Goal: Transaction & Acquisition: Purchase product/service

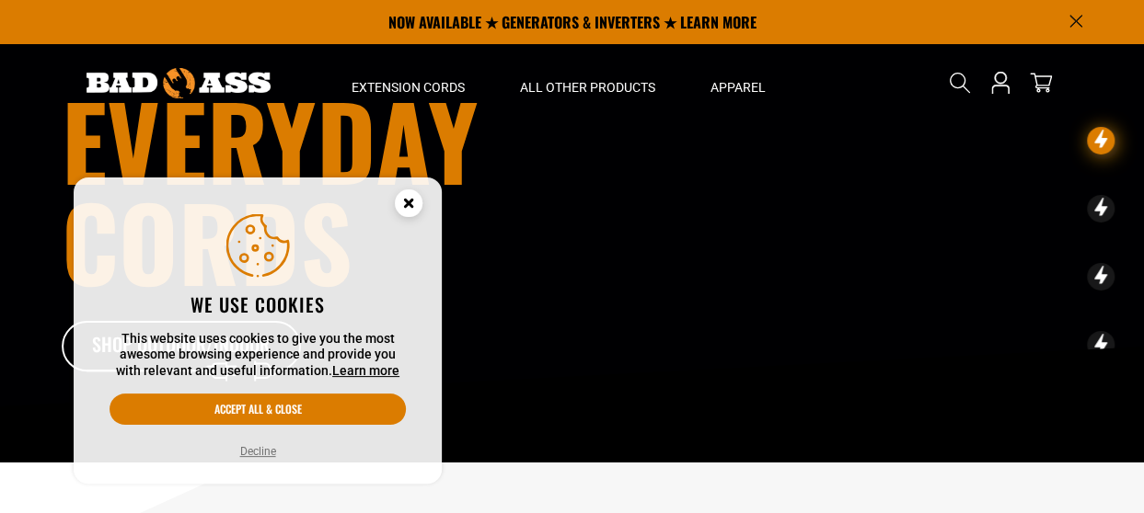
click at [407, 211] on circle "Cookie Consent" at bounding box center [409, 204] width 28 height 28
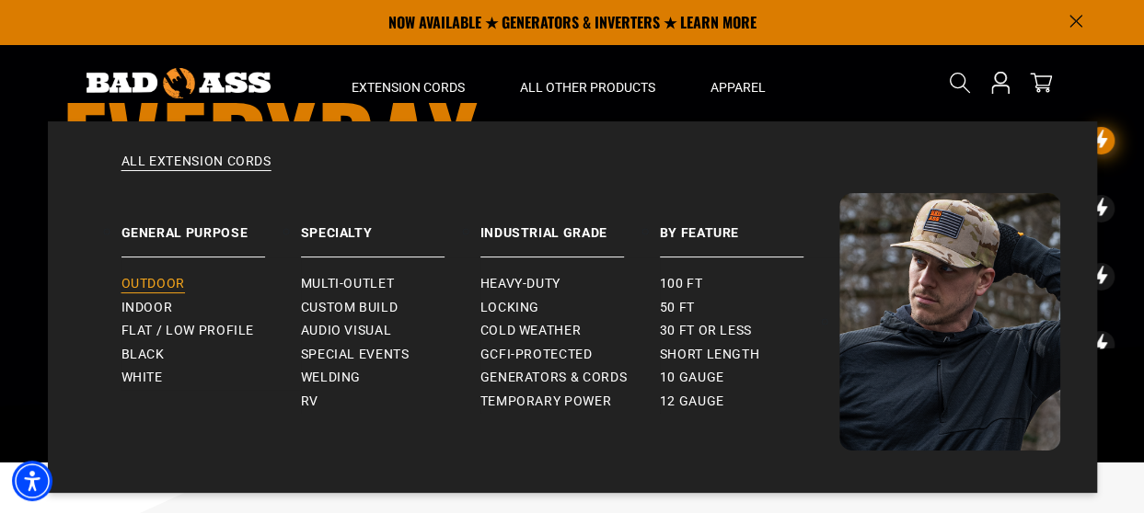
click at [174, 282] on span "Outdoor" at bounding box center [152, 284] width 63 height 17
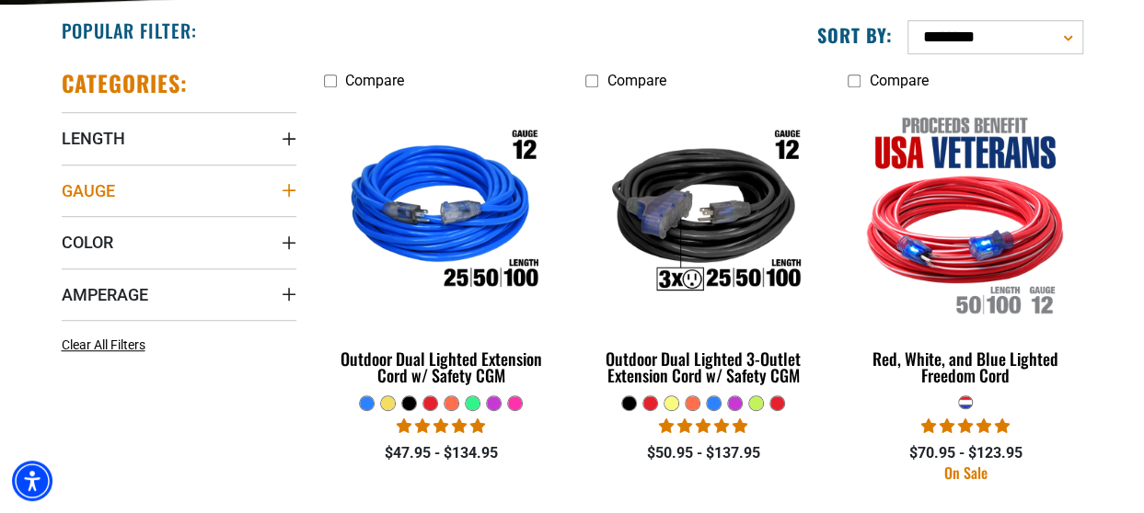
scroll to position [460, 0]
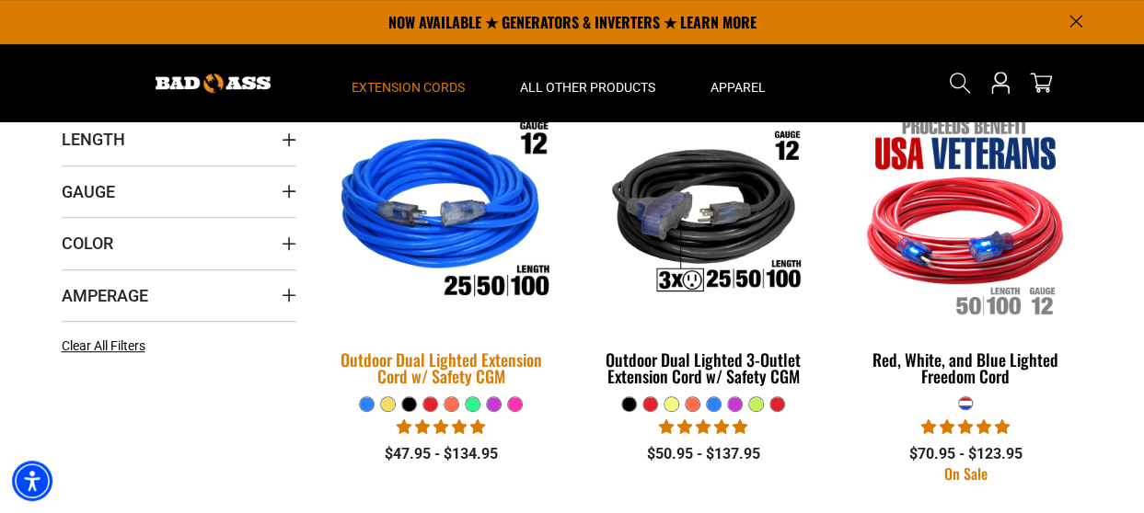
click at [427, 244] on img at bounding box center [441, 215] width 258 height 236
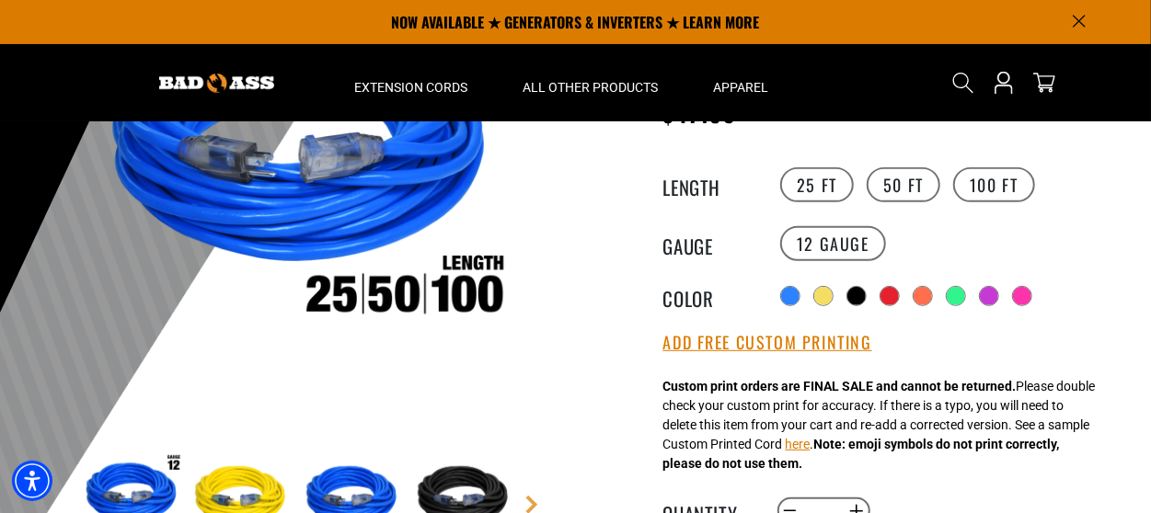
scroll to position [259, 0]
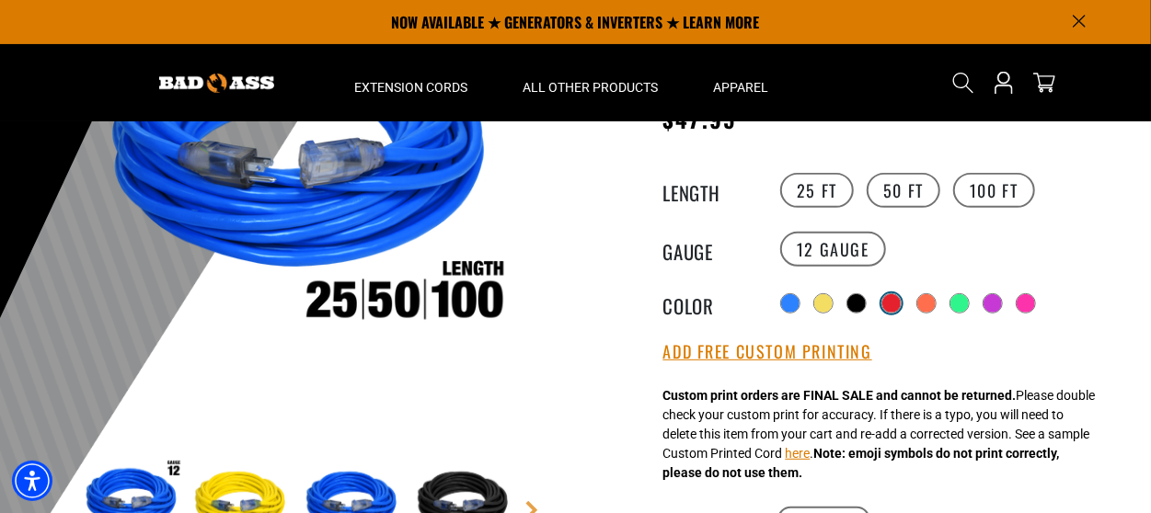
click at [898, 304] on div at bounding box center [891, 303] width 18 height 18
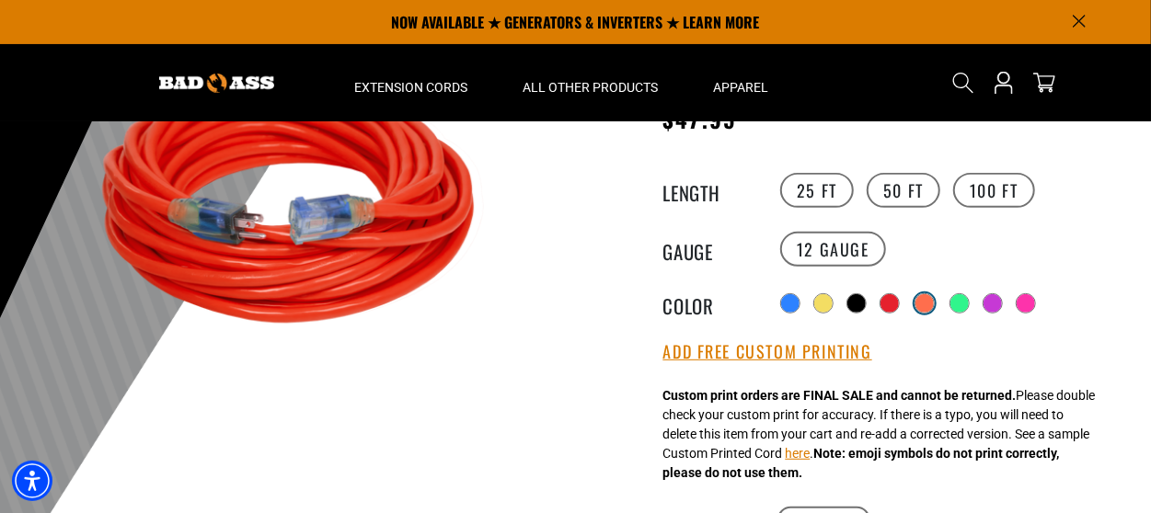
click at [928, 298] on div at bounding box center [925, 303] width 18 height 18
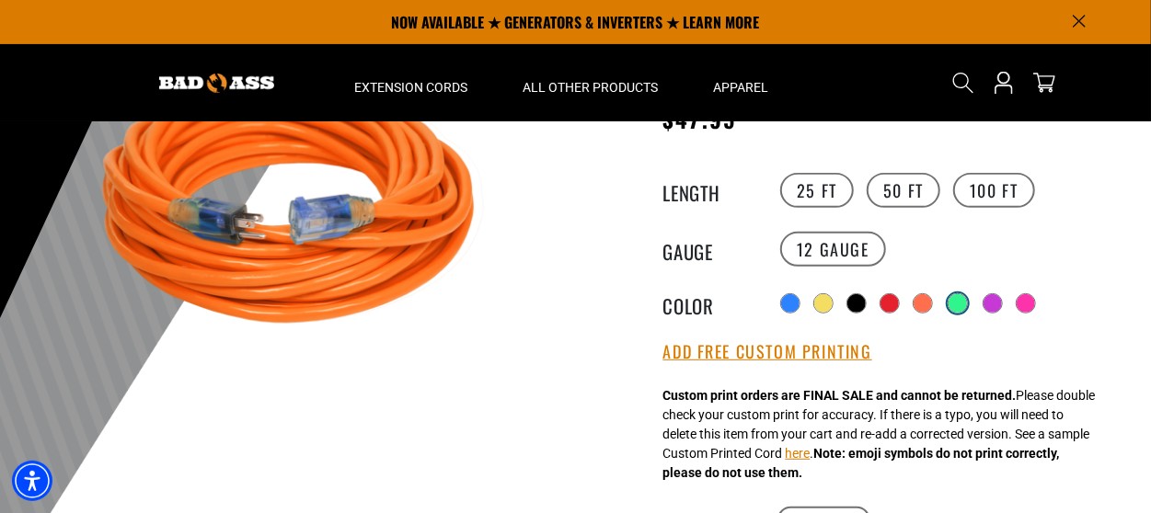
click at [964, 295] on div at bounding box center [958, 303] width 18 height 18
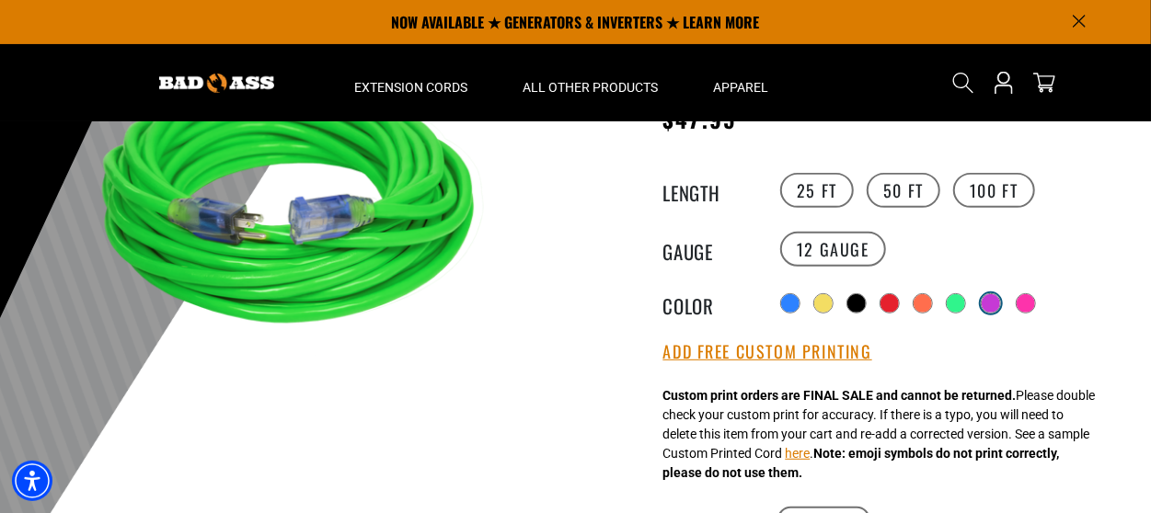
click at [993, 297] on div at bounding box center [991, 303] width 18 height 18
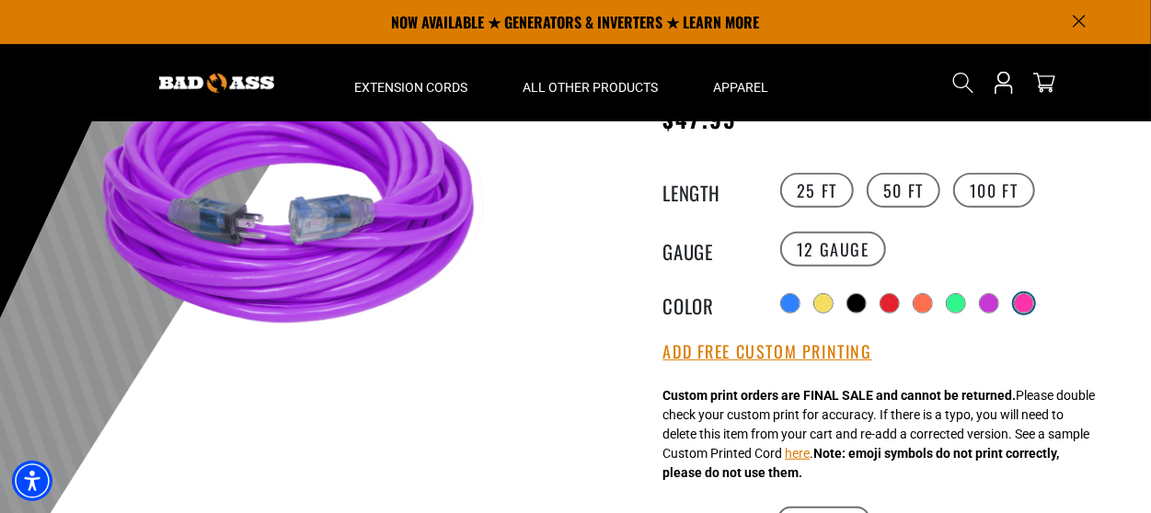
click at [1030, 299] on div at bounding box center [1024, 303] width 18 height 18
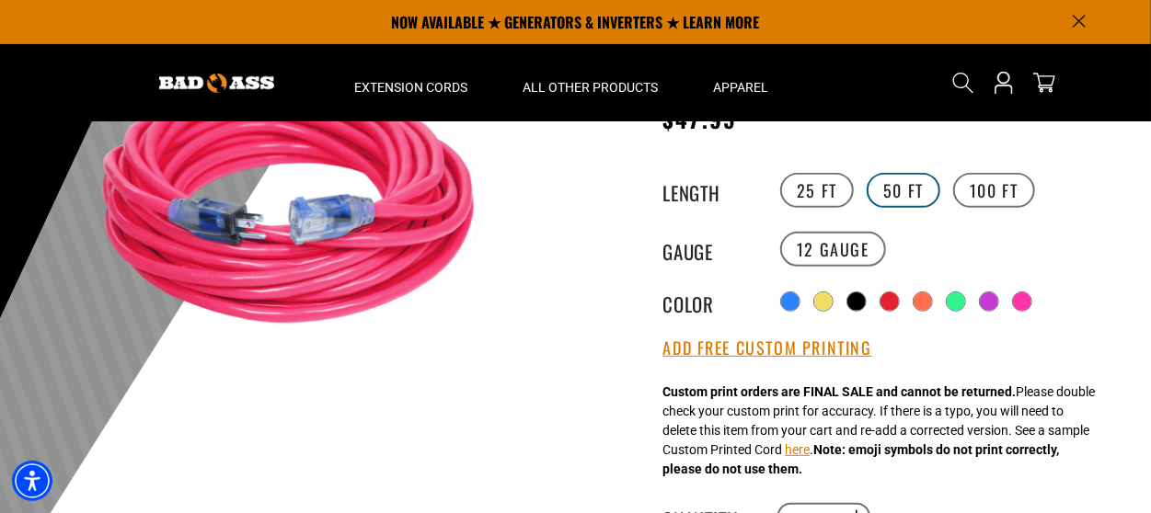
click at [895, 195] on label "50 FT" at bounding box center [904, 190] width 74 height 35
click at [987, 179] on label "100 FT" at bounding box center [994, 190] width 82 height 35
click at [804, 193] on label "25 FT" at bounding box center [817, 190] width 74 height 35
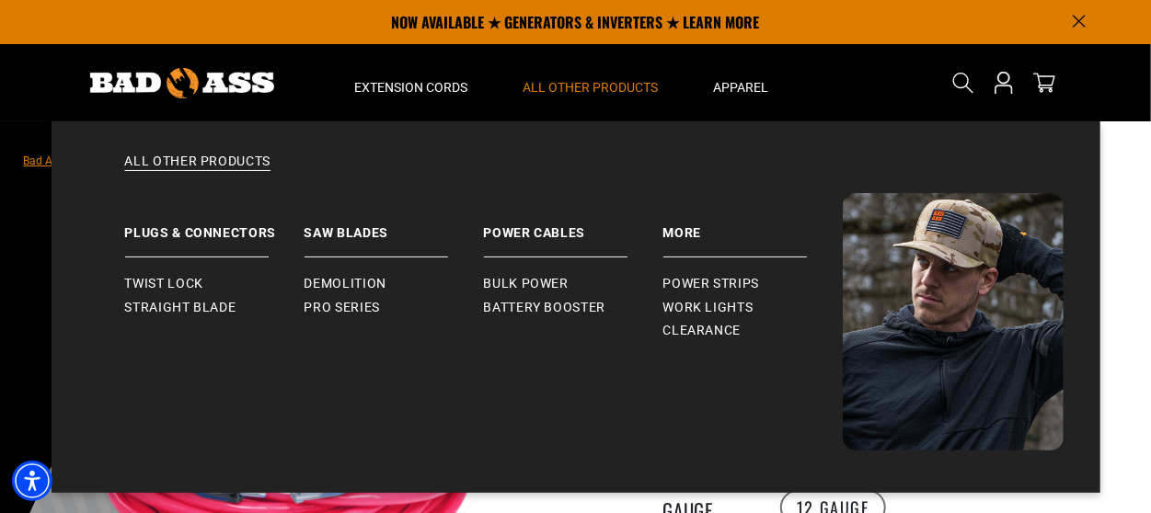
click at [585, 86] on span "All Other Products" at bounding box center [591, 87] width 135 height 17
click at [583, 82] on span "All Other Products" at bounding box center [591, 87] width 135 height 17
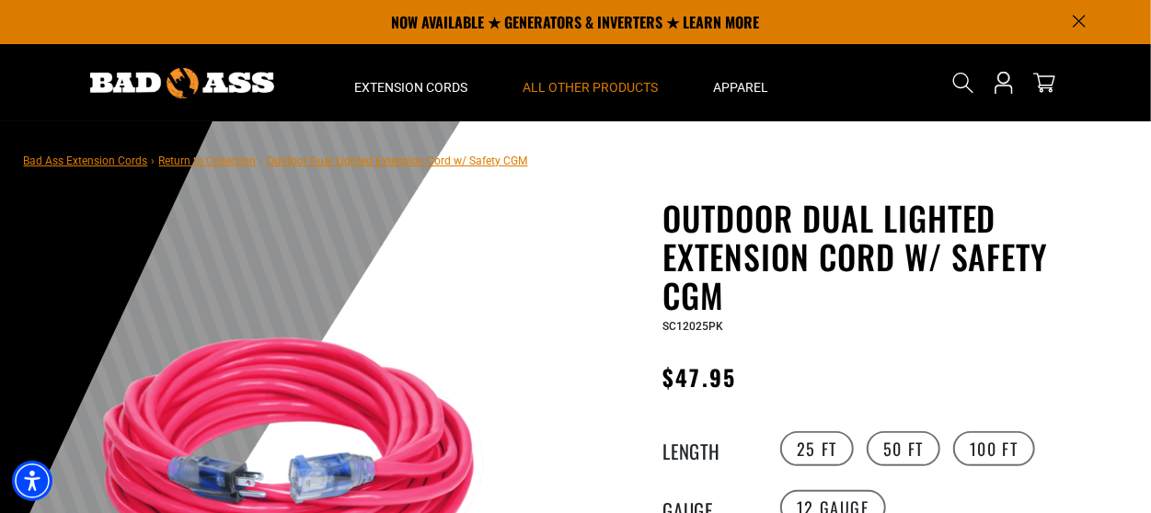
click at [583, 82] on span "All Other Products" at bounding box center [591, 87] width 135 height 17
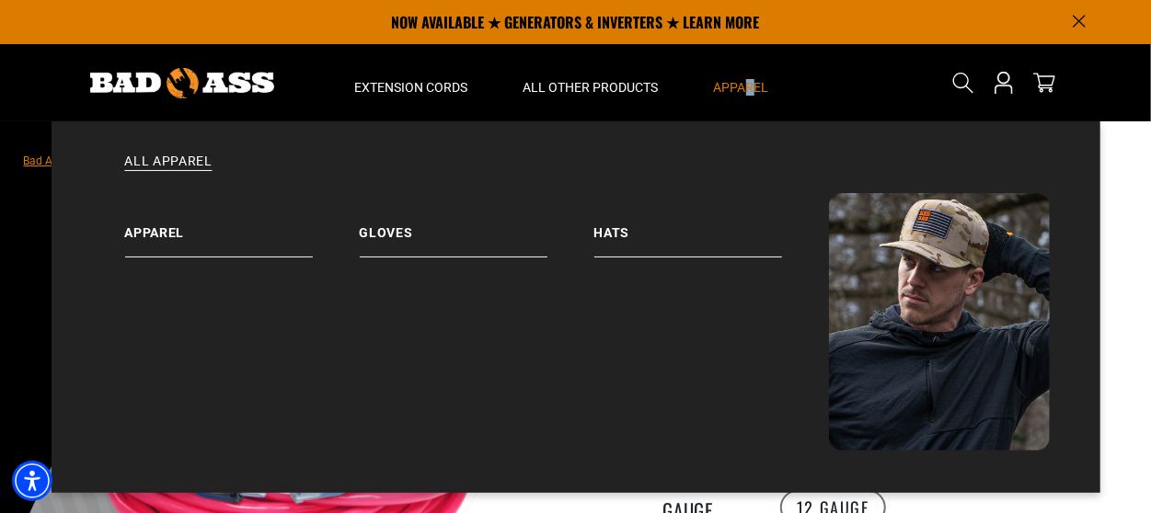
drag, startPoint x: 583, startPoint y: 82, endPoint x: 749, endPoint y: 87, distance: 165.7
click at [749, 87] on span "Apparel" at bounding box center [741, 87] width 55 height 17
click at [385, 230] on link "Gloves" at bounding box center [477, 225] width 235 height 64
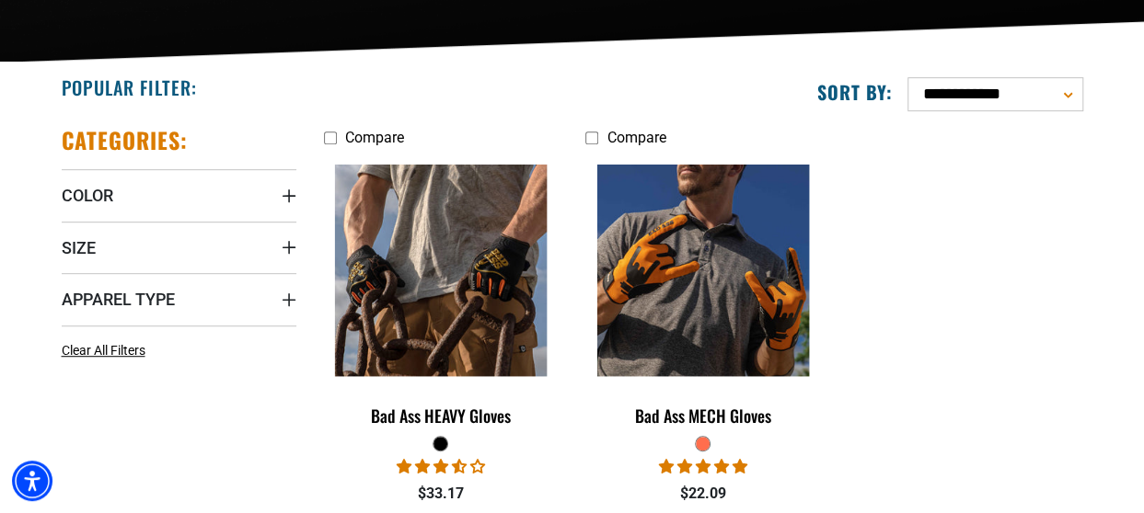
scroll to position [403, 0]
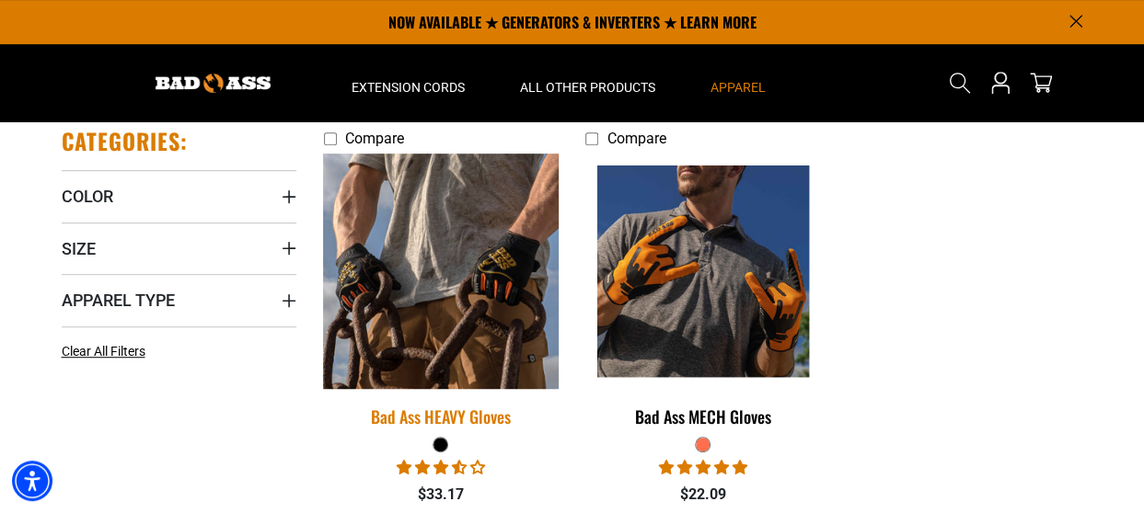
click at [462, 310] on img at bounding box center [441, 272] width 258 height 236
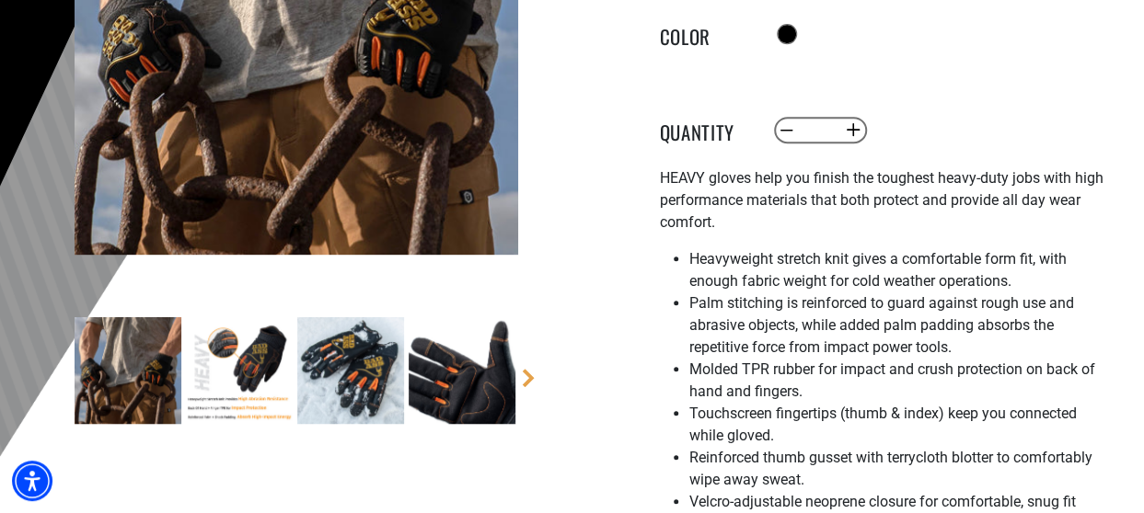
scroll to position [392, 0]
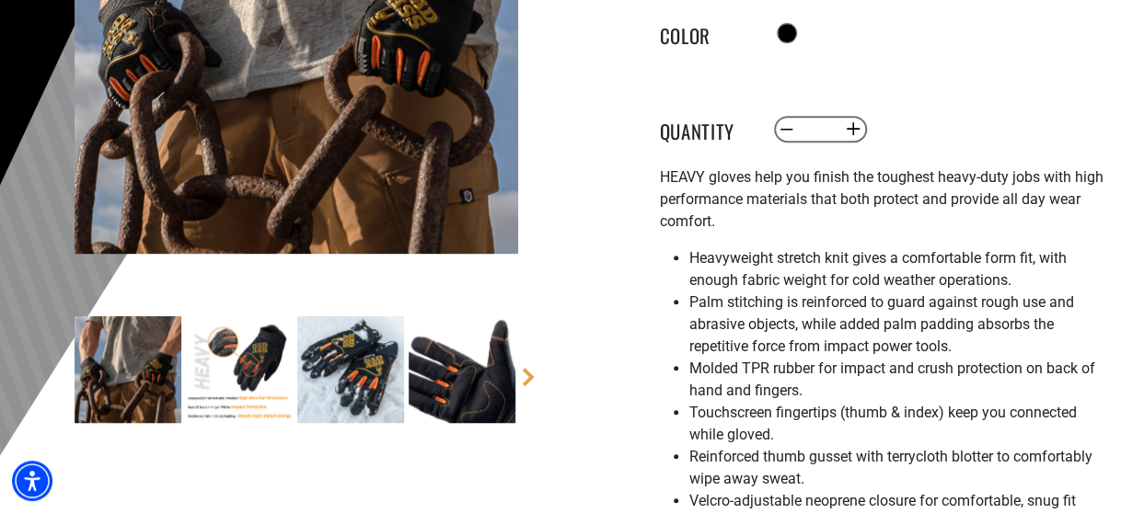
click at [348, 385] on img at bounding box center [350, 370] width 107 height 107
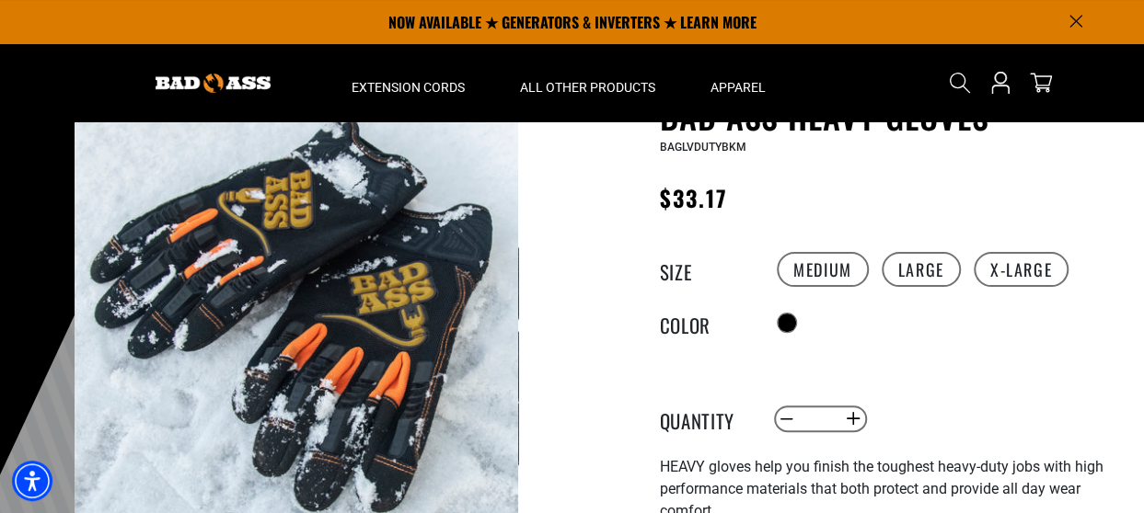
scroll to position [0, 0]
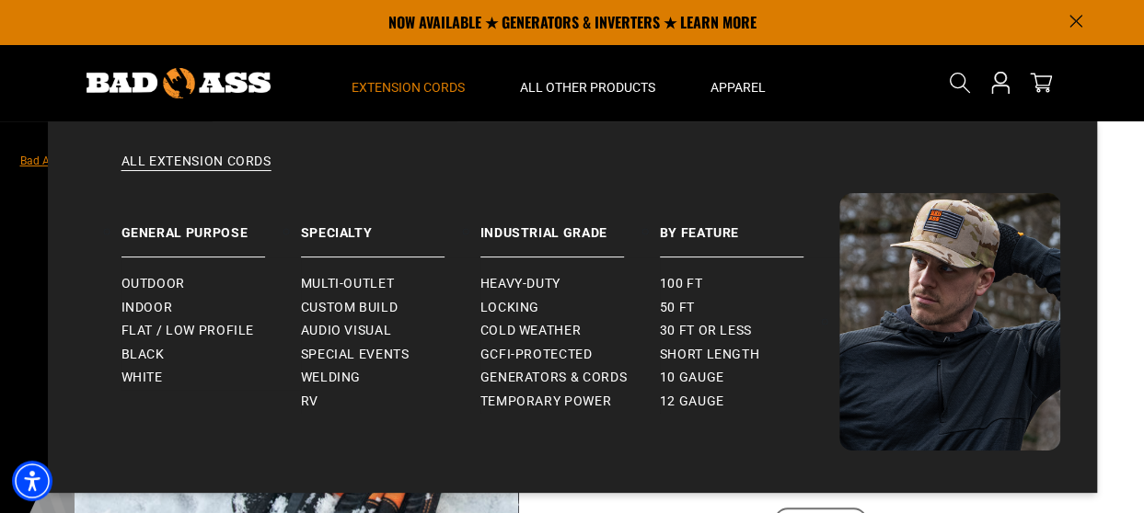
click at [423, 91] on span "Extension Cords" at bounding box center [407, 87] width 113 height 17
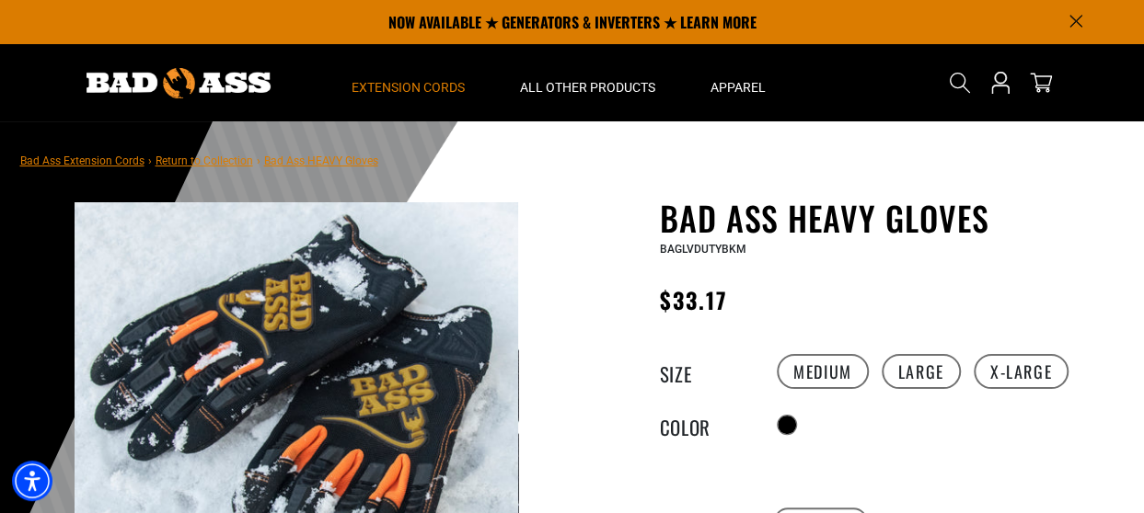
click at [423, 91] on span "Extension Cords" at bounding box center [407, 87] width 113 height 17
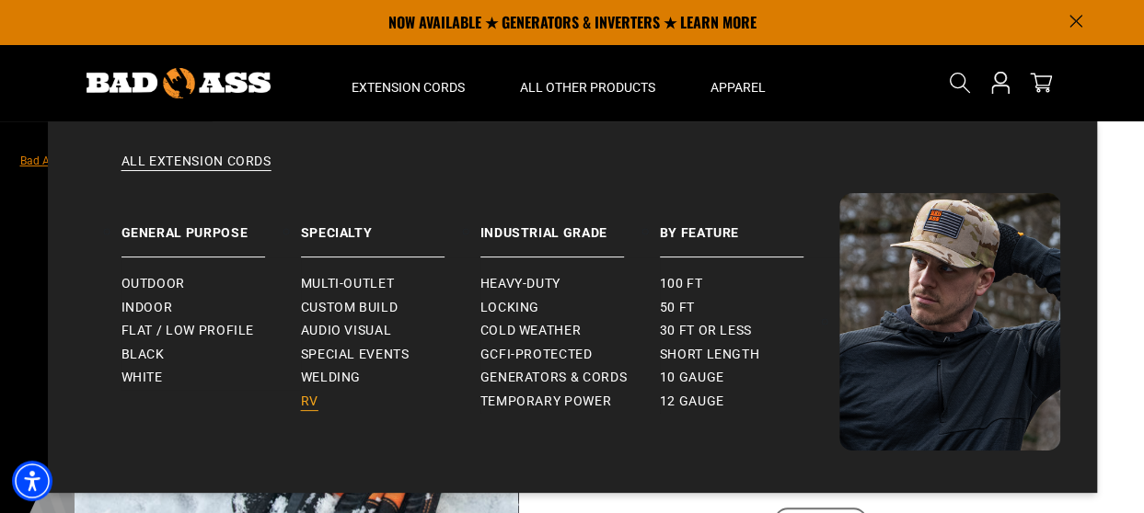
click at [310, 403] on span "RV" at bounding box center [309, 402] width 17 height 17
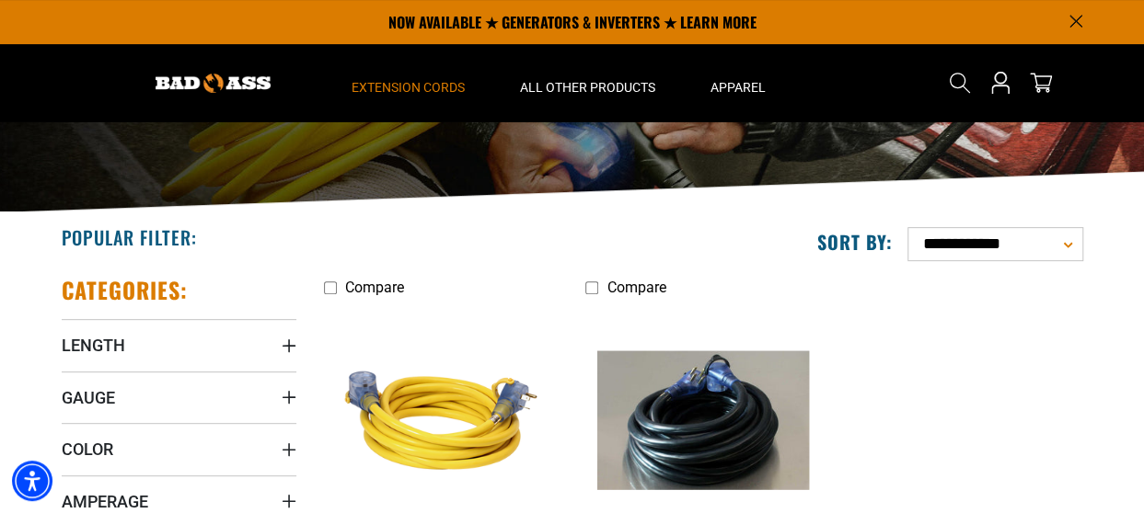
scroll to position [252, 0]
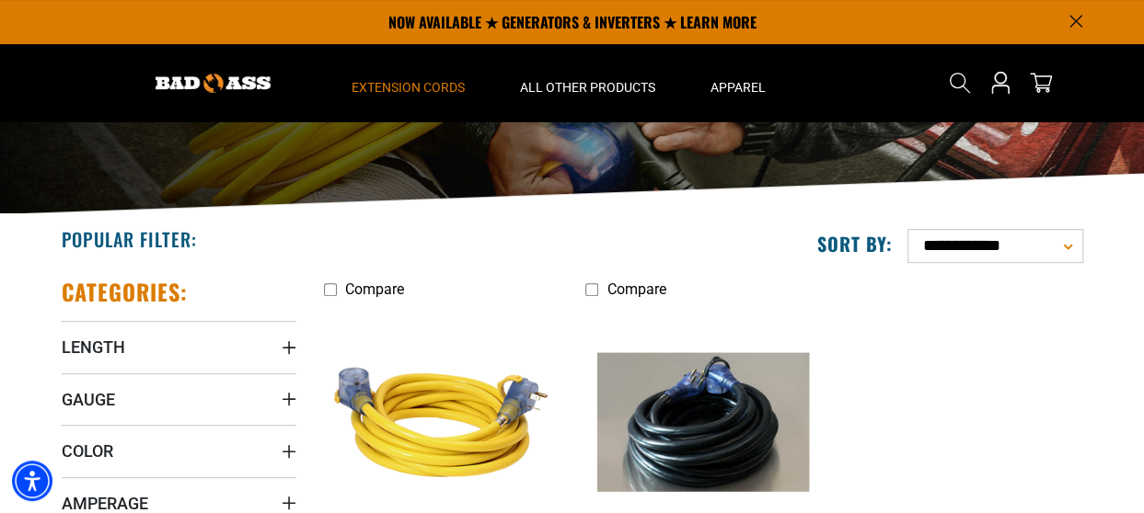
click at [427, 400] on img at bounding box center [441, 423] width 258 height 236
